Goal: Check status: Check status

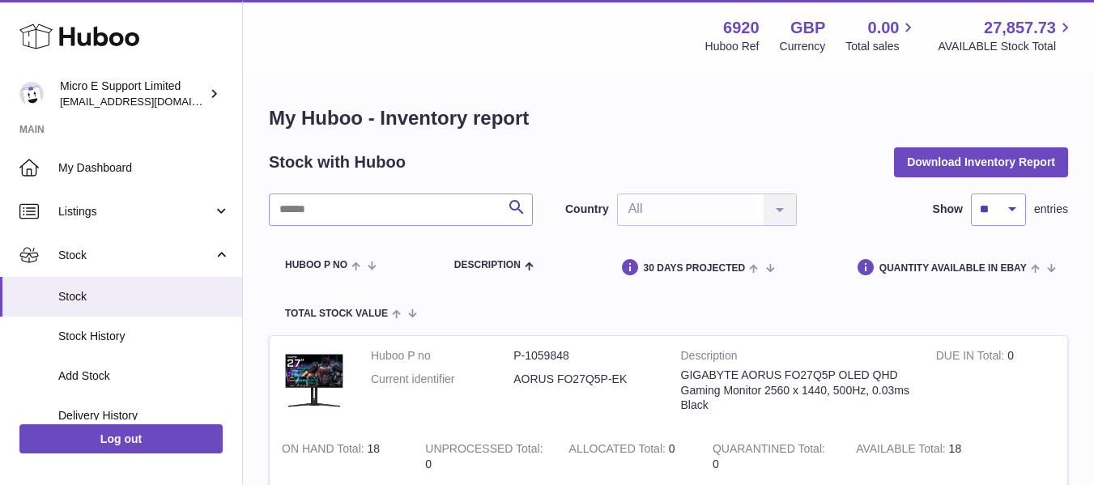
drag, startPoint x: 215, startPoint y: 255, endPoint x: 242, endPoint y: 253, distance: 27.6
click at [215, 255] on link "Stock" at bounding box center [121, 255] width 242 height 44
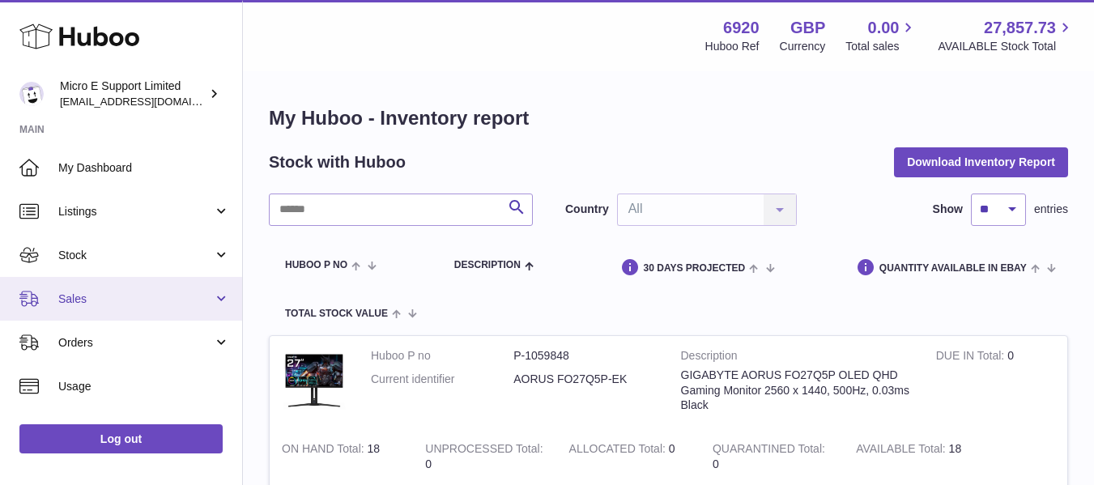
click at [151, 294] on span "Sales" at bounding box center [135, 298] width 155 height 15
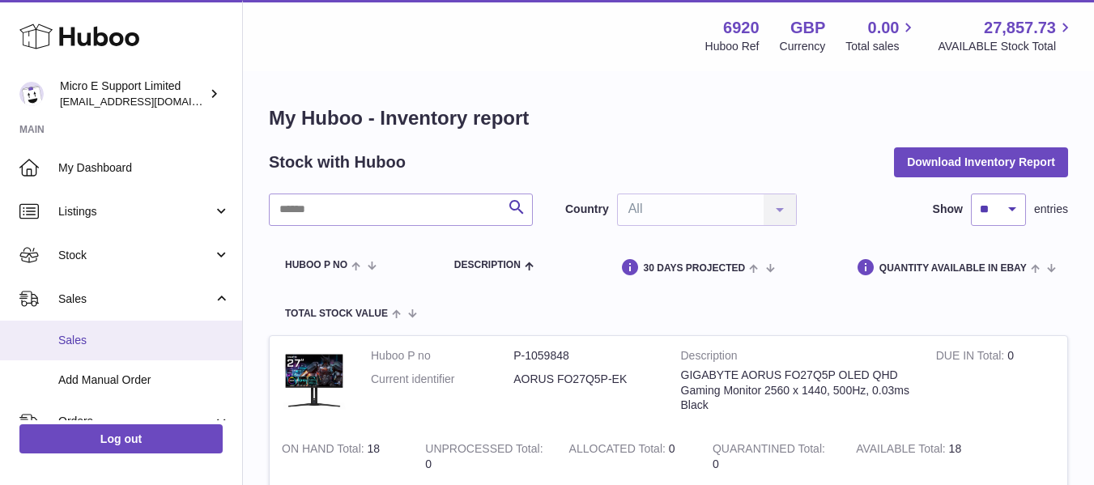
click at [95, 329] on link "Sales" at bounding box center [121, 341] width 242 height 40
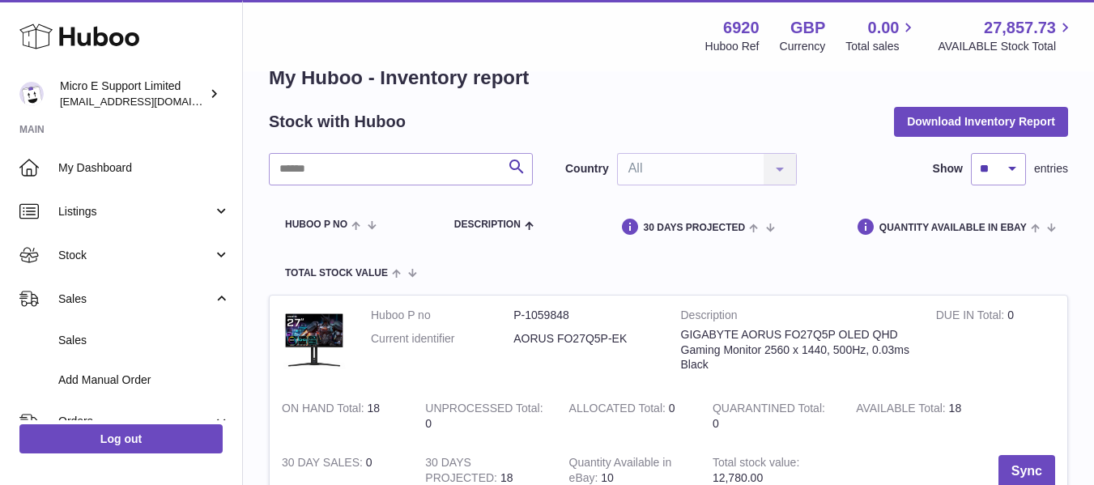
scroll to position [81, 0]
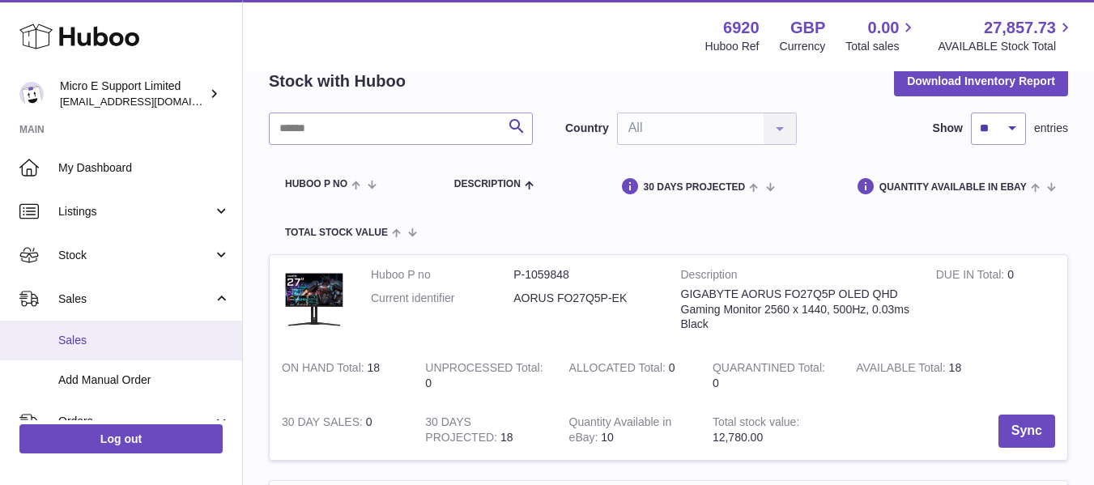
click at [96, 338] on span "Sales" at bounding box center [144, 340] width 172 height 15
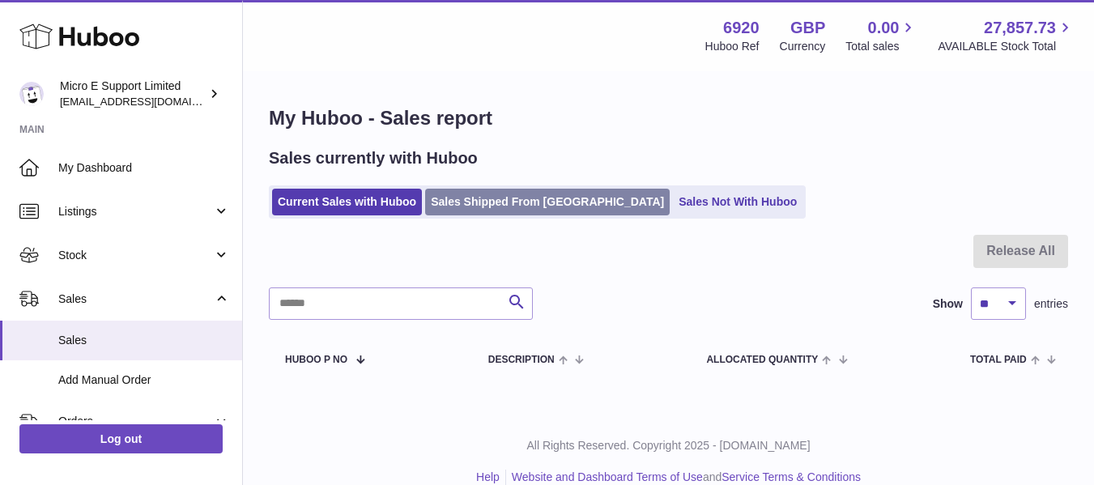
click at [508, 202] on link "Sales Shipped From [GEOGRAPHIC_DATA]" at bounding box center [547, 202] width 244 height 27
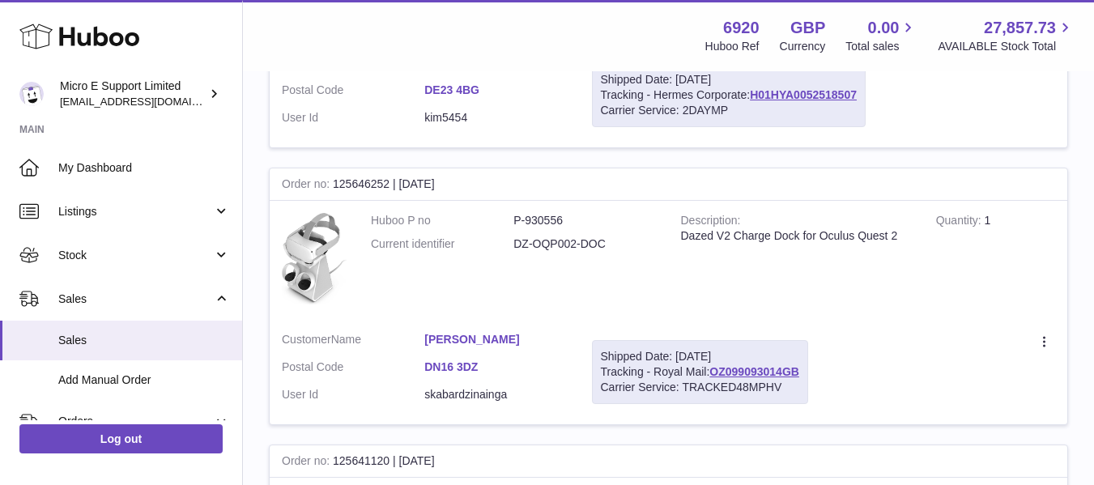
scroll to position [1214, 0]
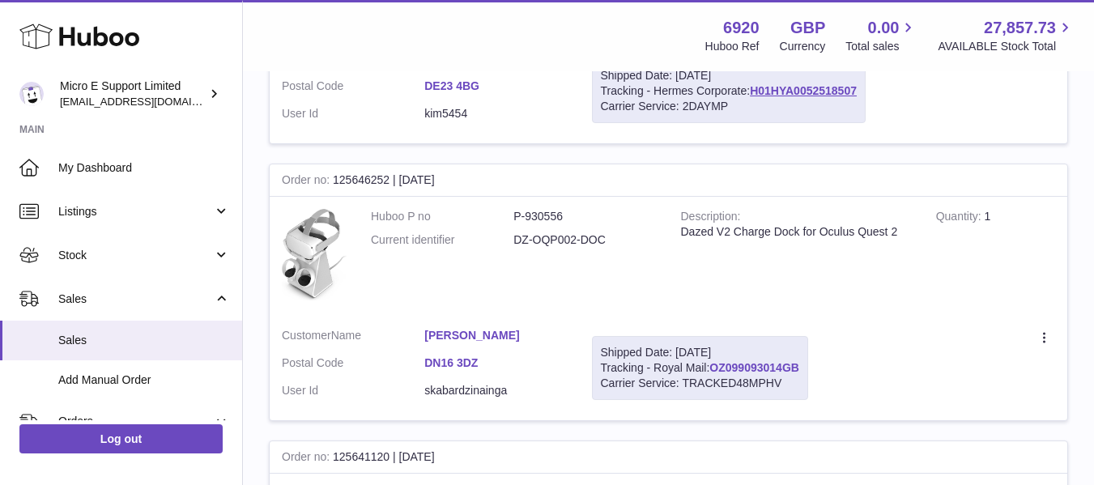
click at [756, 361] on link "OZ099093014GB" at bounding box center [754, 367] width 90 height 13
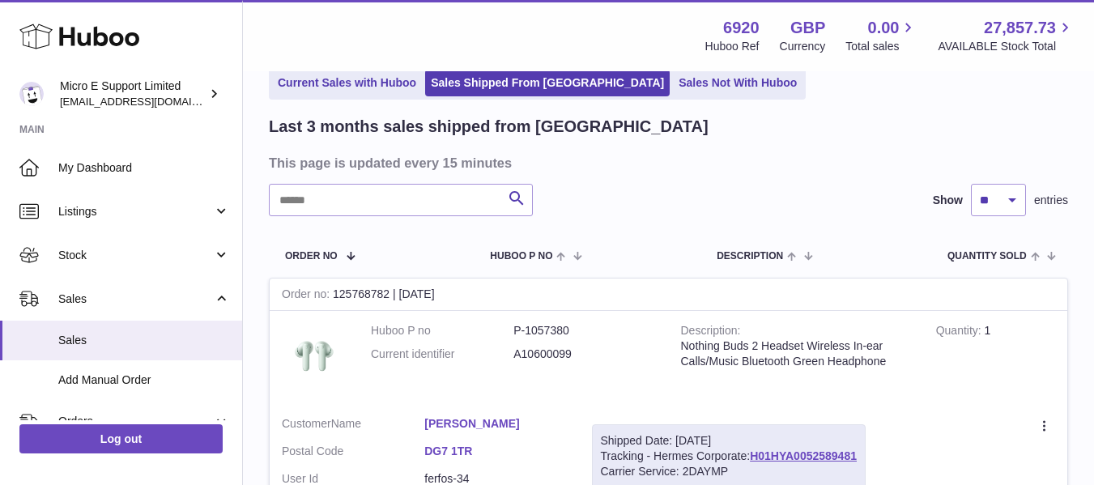
scroll to position [162, 0]
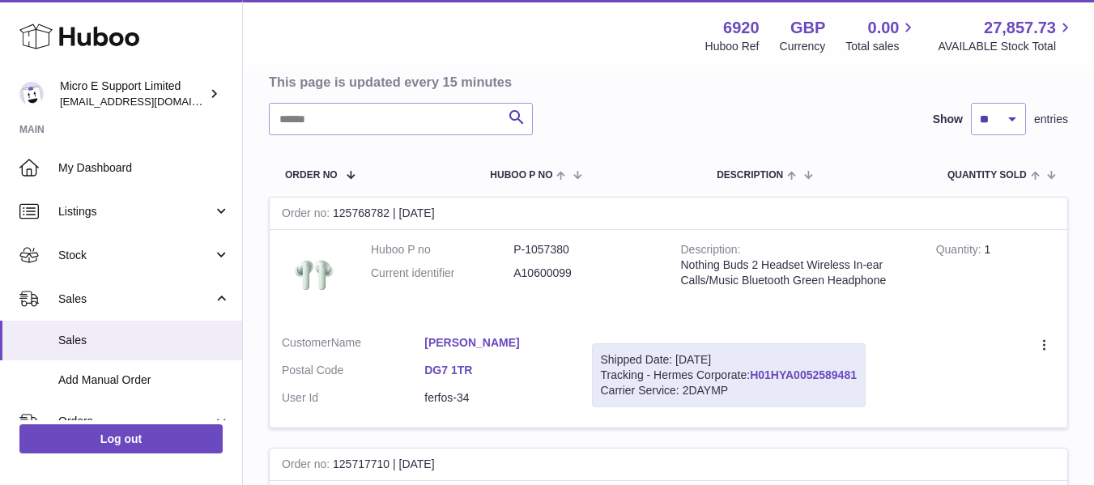
drag, startPoint x: 809, startPoint y: 374, endPoint x: 953, endPoint y: 373, distance: 144.1
click at [809, 374] on link "H01HYA0052589481" at bounding box center [803, 374] width 107 height 13
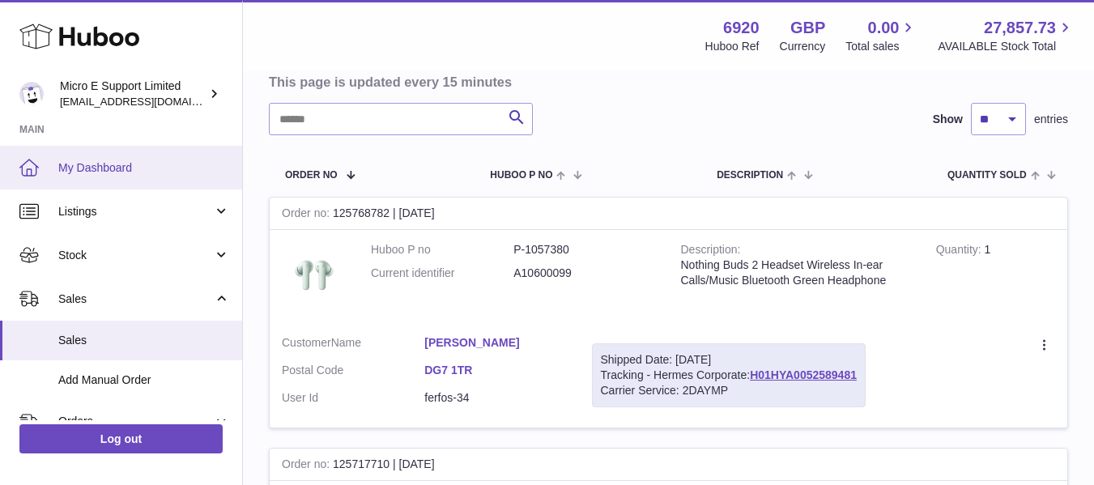
click at [108, 171] on span "My Dashboard" at bounding box center [144, 167] width 172 height 15
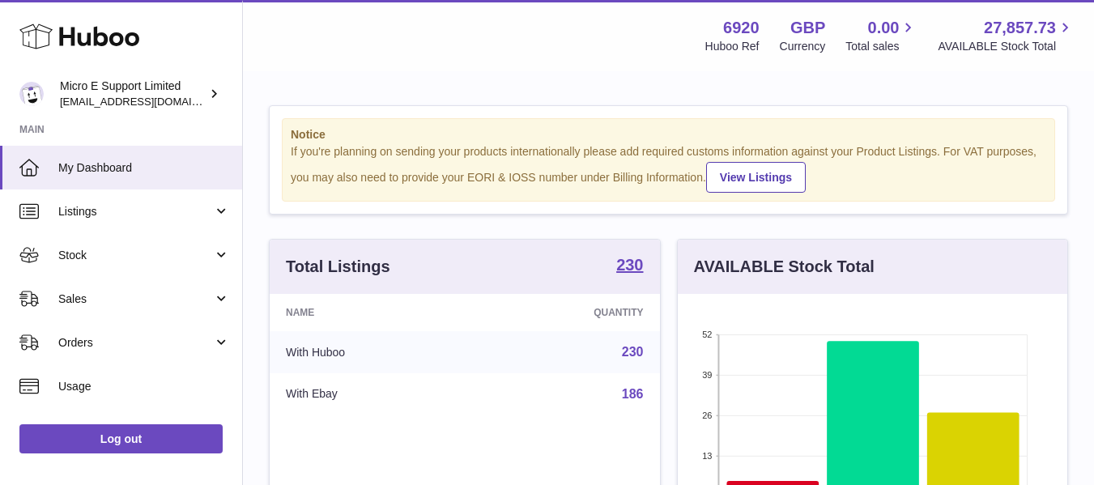
scroll to position [253, 389]
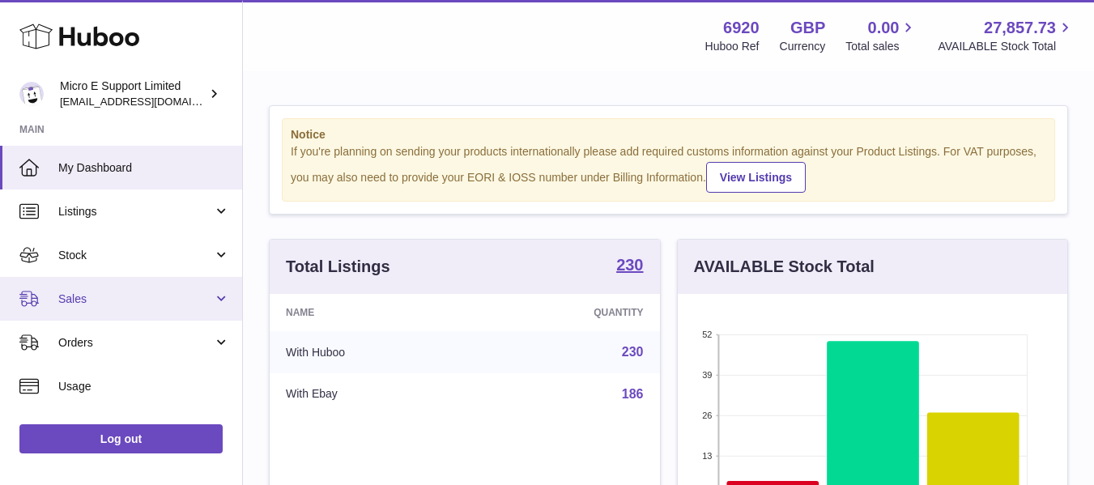
click at [179, 304] on span "Sales" at bounding box center [135, 298] width 155 height 15
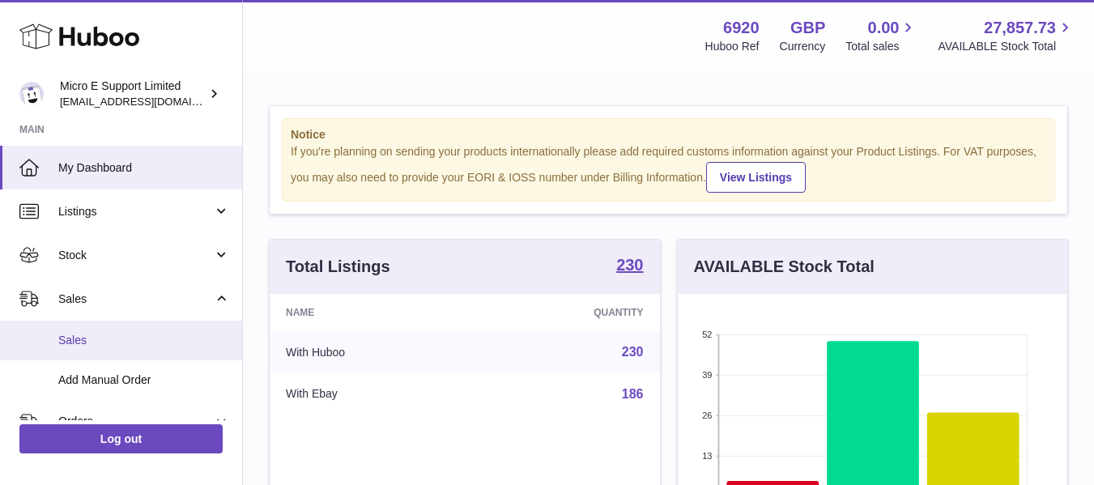
click at [100, 341] on span "Sales" at bounding box center [144, 340] width 172 height 15
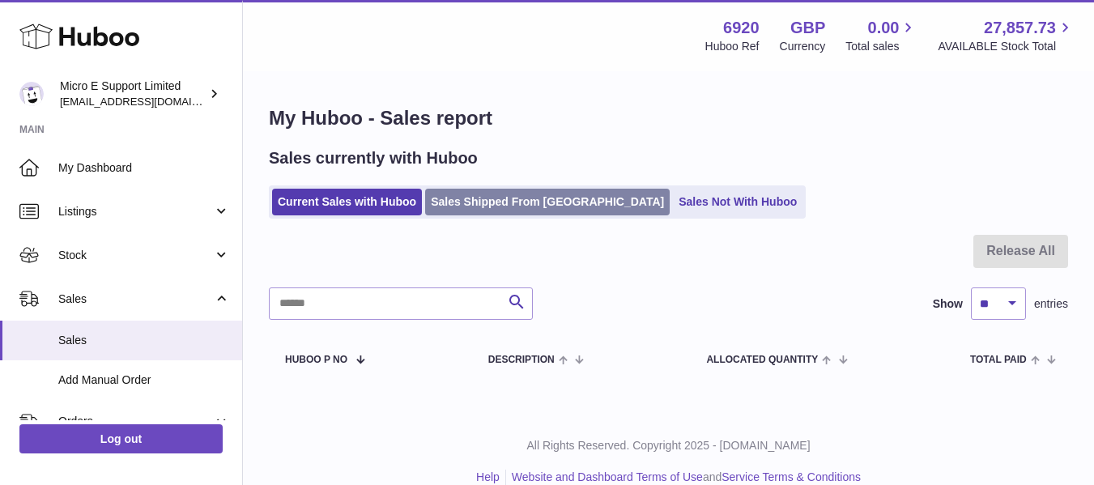
click at [491, 202] on link "Sales Shipped From [GEOGRAPHIC_DATA]" at bounding box center [547, 202] width 244 height 27
